Goal: Transaction & Acquisition: Purchase product/service

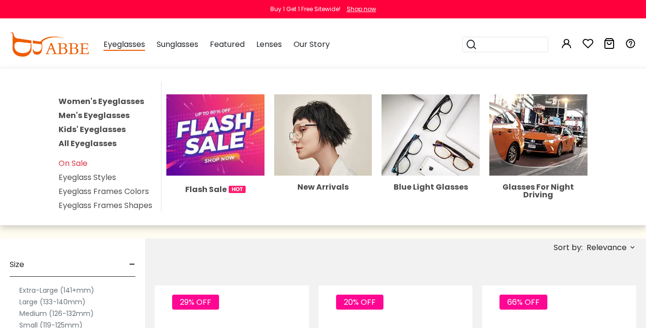
click at [86, 100] on link "Women's Eyeglasses" at bounding box center [102, 101] width 86 height 11
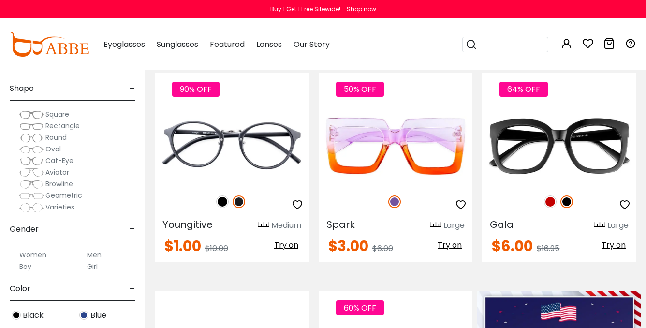
scroll to position [17, 0]
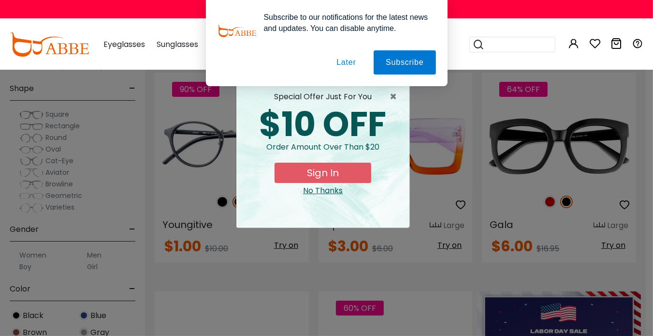
click at [0, 0] on button "Later" at bounding box center [0, 0] width 0 height 0
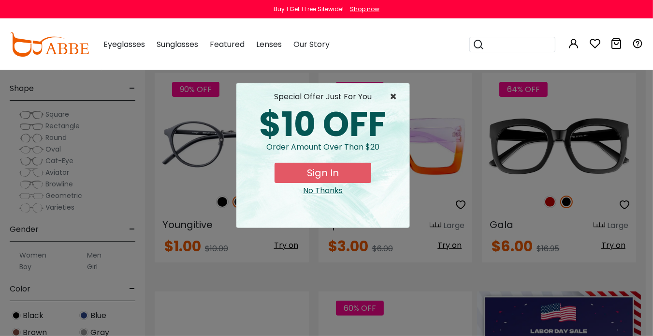
click at [399, 98] on span "×" at bounding box center [396, 97] width 12 height 12
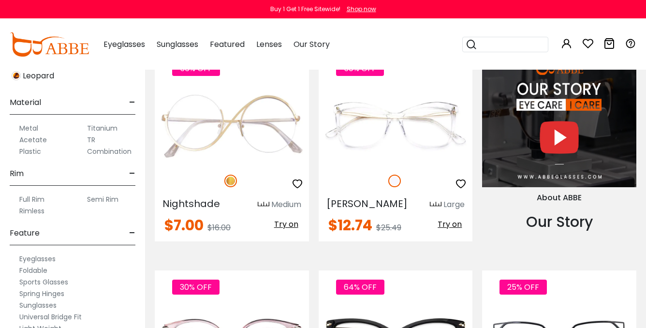
scroll to position [908, 0]
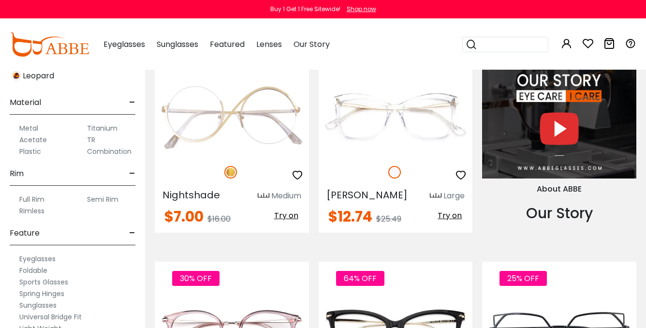
click at [495, 42] on input "search" at bounding box center [511, 44] width 68 height 15
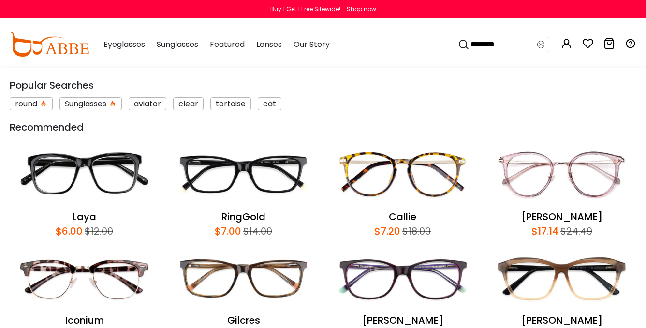
type input "*********"
